Goal: Task Accomplishment & Management: Manage account settings

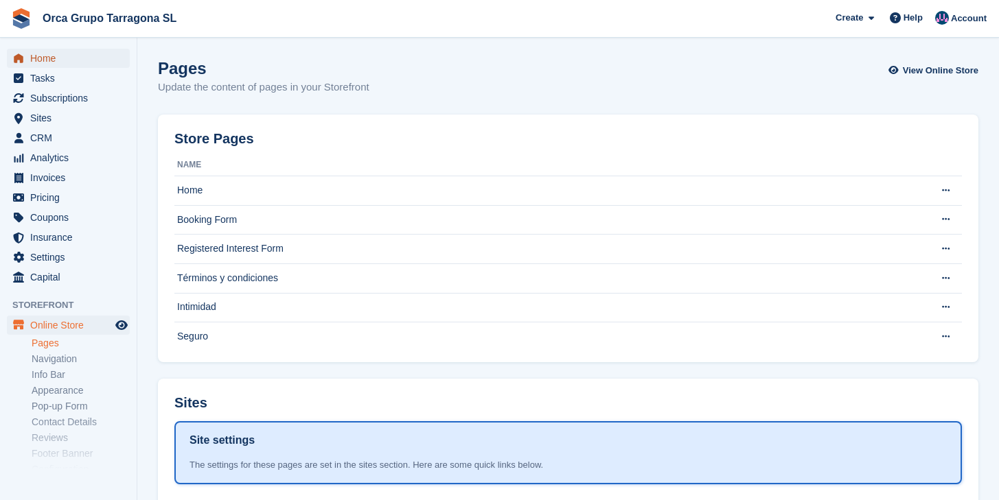
click at [47, 49] on span "Home" at bounding box center [71, 58] width 82 height 19
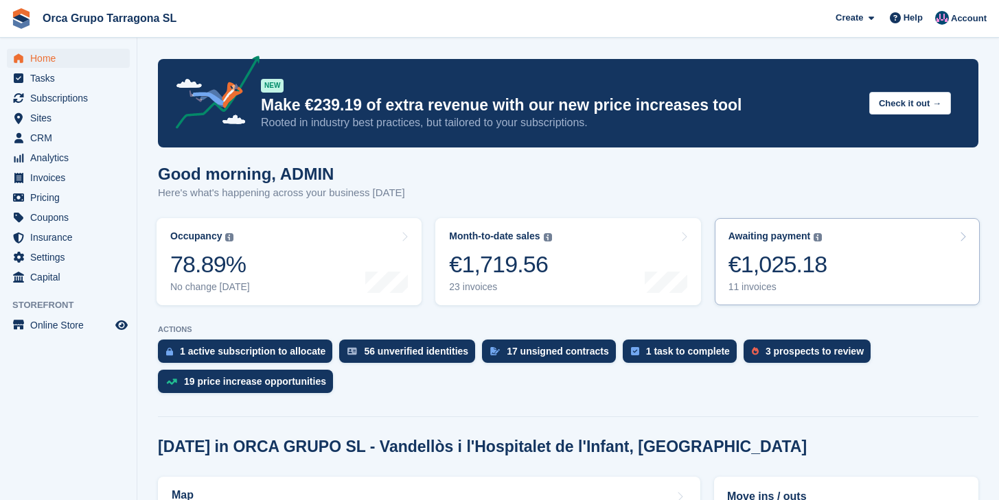
click at [790, 255] on div "€1,025.18" at bounding box center [777, 264] width 99 height 28
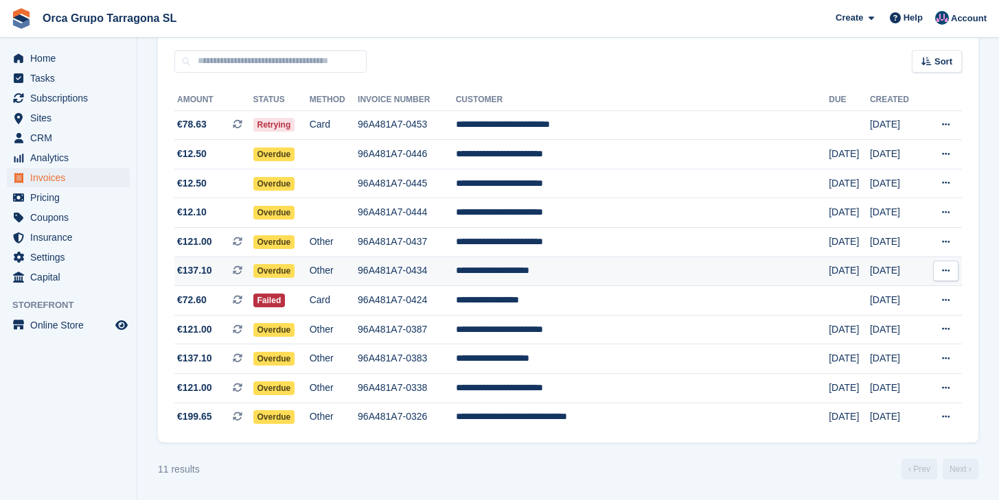
scroll to position [127, 0]
